Goal: Task Accomplishment & Management: Use online tool/utility

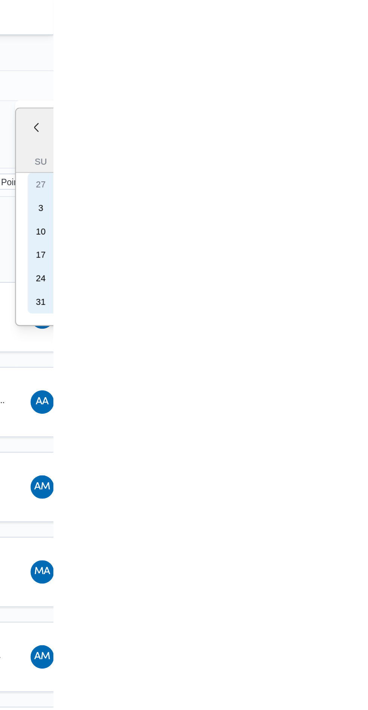
type input "[DATE]"
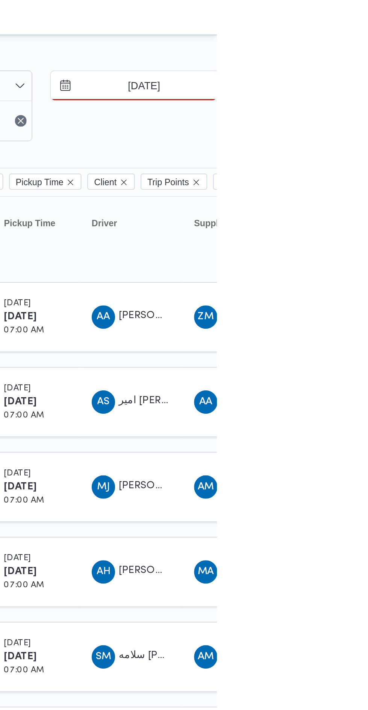
click at [331, 47] on input "[DATE]" at bounding box center [325, 44] width 85 height 15
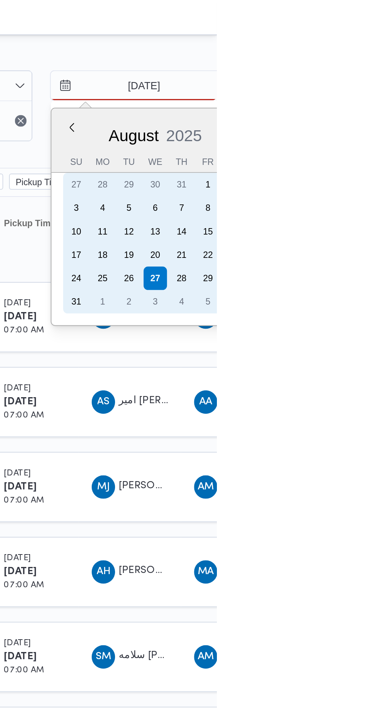
click at [348, 128] on div "21" at bounding box center [350, 131] width 12 height 12
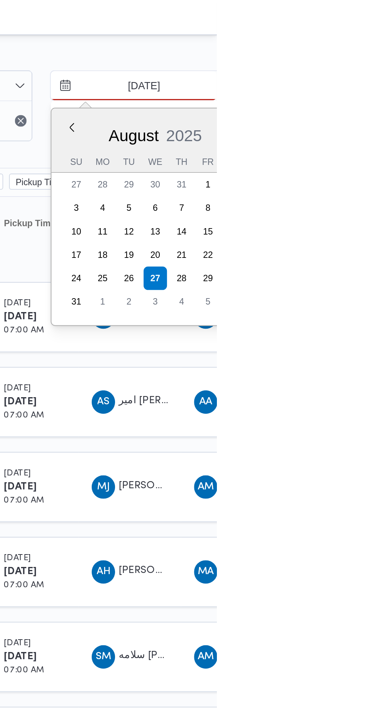
type input "[DATE]"
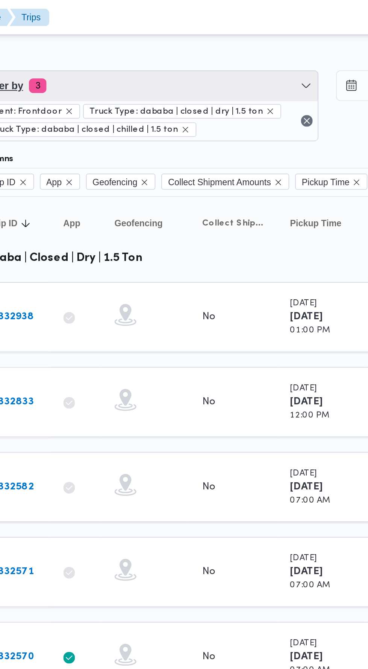
click at [236, 38] on span "Filter by 3" at bounding box center [185, 44] width 175 height 15
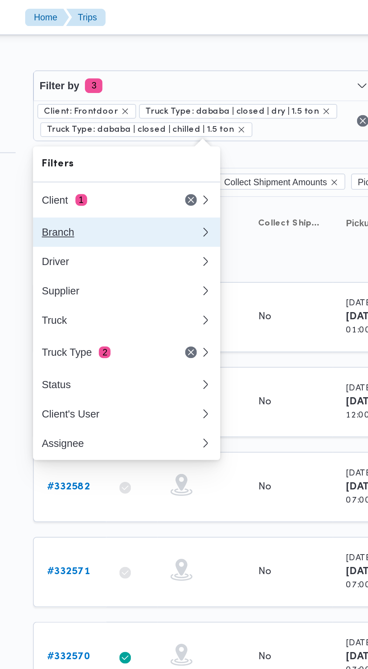
click at [176, 117] on div "Branch" at bounding box center [142, 119] width 81 height 6
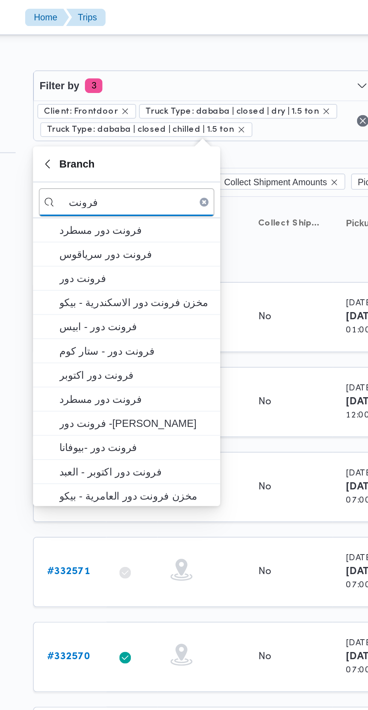
type input "فرونت"
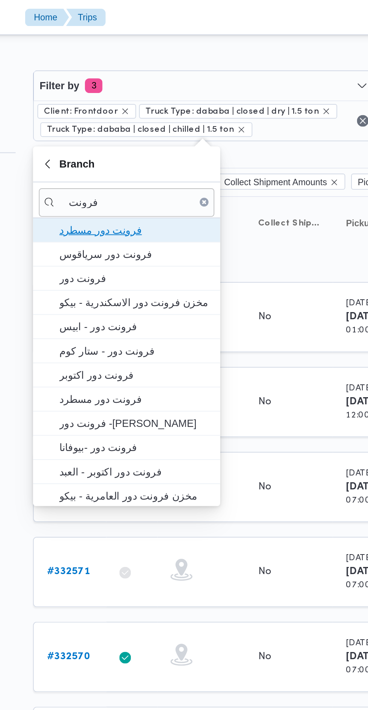
click at [161, 118] on span "فرونت دور مسطرد" at bounding box center [150, 118] width 78 height 9
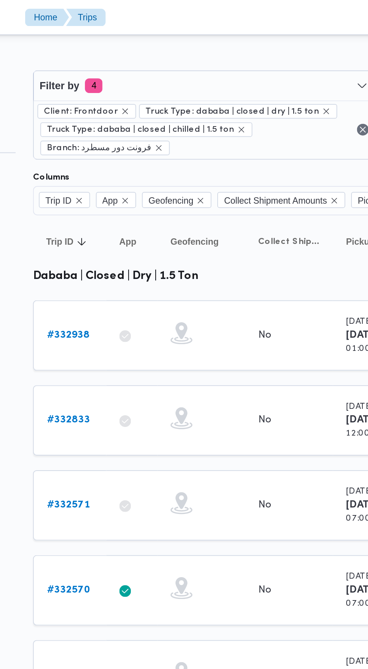
click at [235, 166] on div "No" at bounding box center [230, 172] width 38 height 13
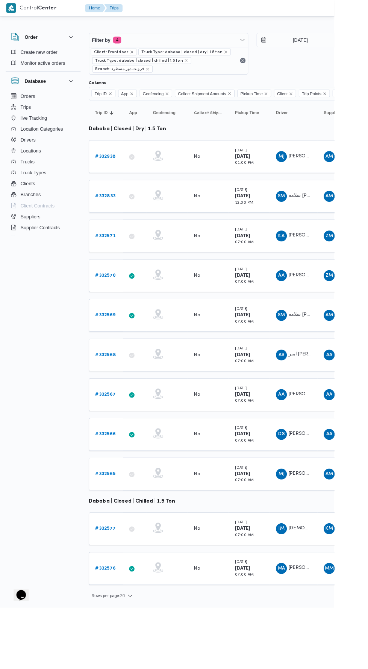
click at [122, 257] on b "# 332571" at bounding box center [116, 259] width 22 height 5
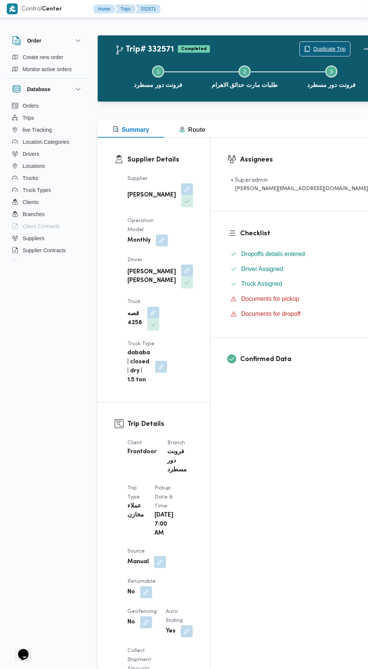
click at [314, 45] on span "Duplicate Trip" at bounding box center [330, 48] width 32 height 9
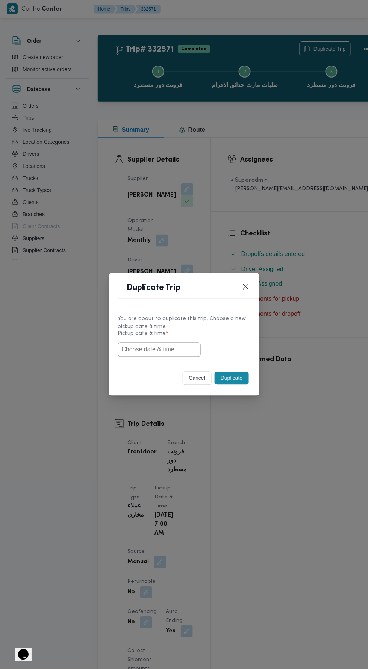
click at [179, 357] on input "text" at bounding box center [159, 349] width 83 height 14
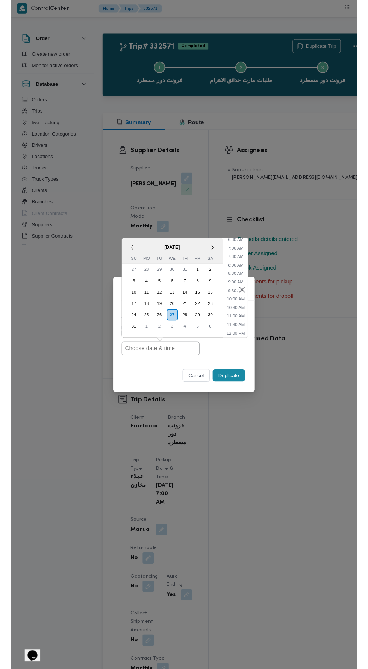
scroll to position [114, 0]
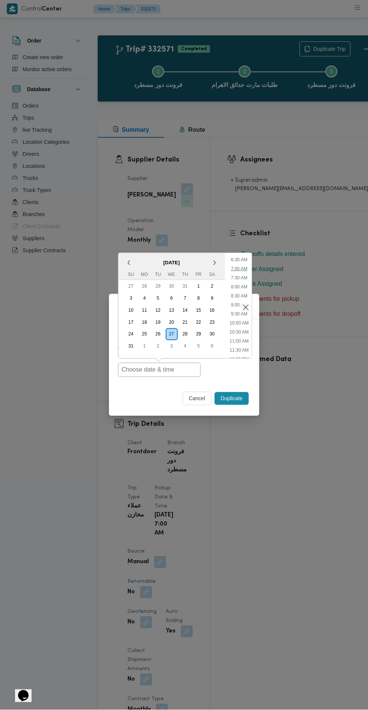
click at [239, 269] on li "7:00 AM" at bounding box center [239, 269] width 23 height 8
type input "[DATE] 7:00AM"
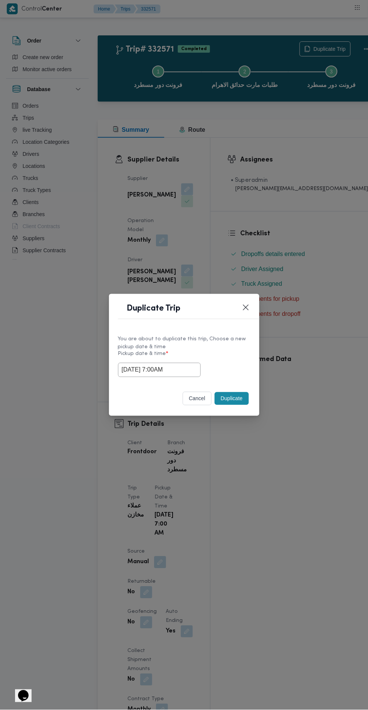
click at [238, 394] on button "Duplicate" at bounding box center [232, 398] width 34 height 13
